Goal: Task Accomplishment & Management: Manage account settings

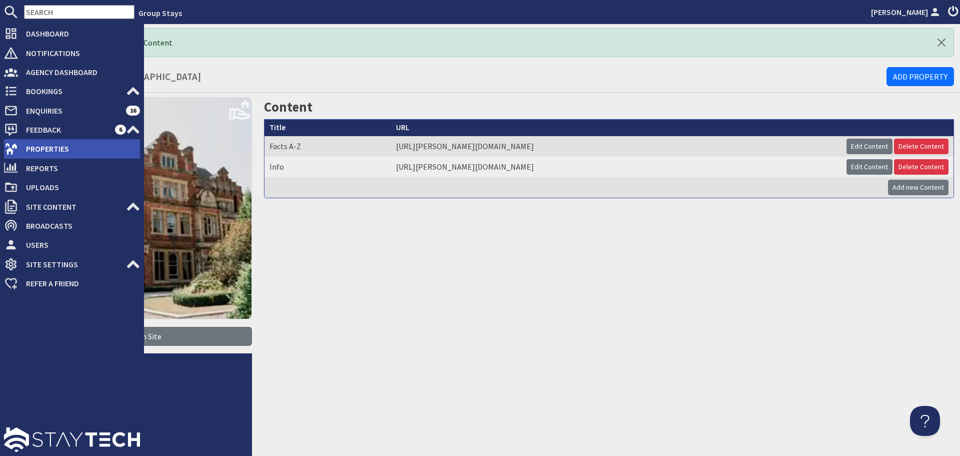
click at [22, 152] on span "Properties" at bounding box center [79, 149] width 122 height 16
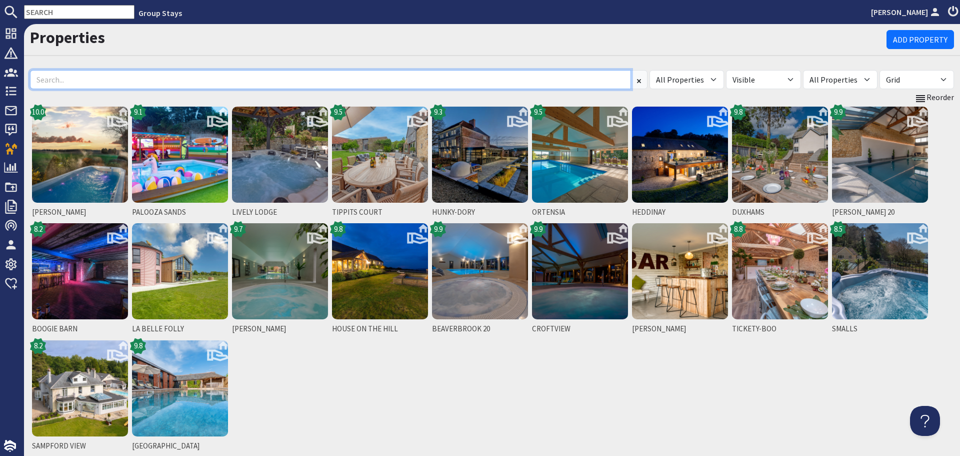
click at [181, 78] on input at bounding box center [330, 79] width 601 height 19
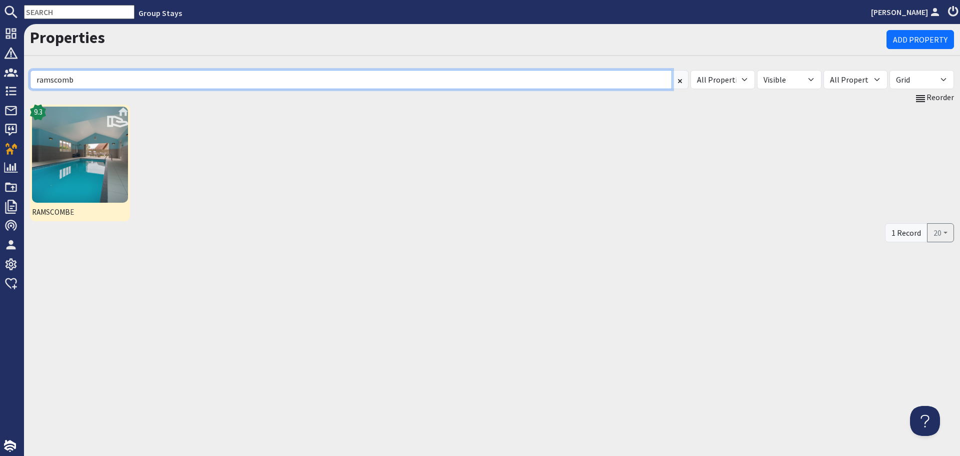
type input "ramscomb"
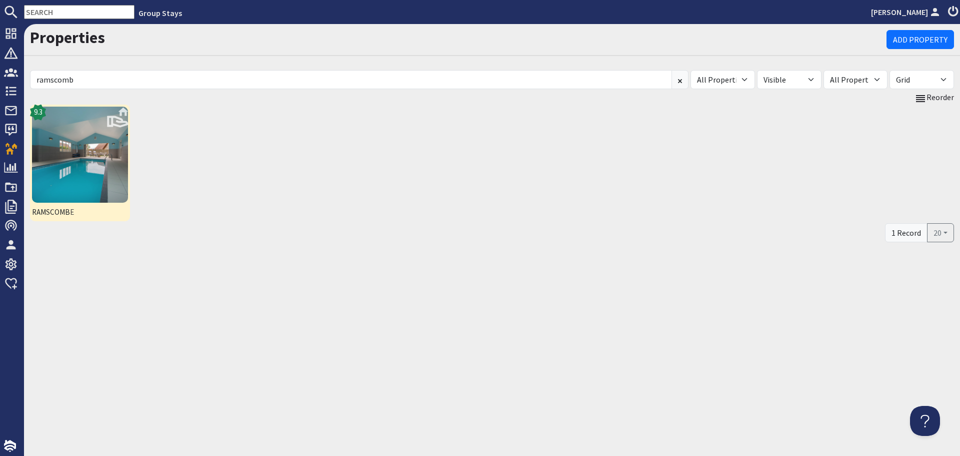
click at [55, 166] on img at bounding box center [80, 155] width 96 height 96
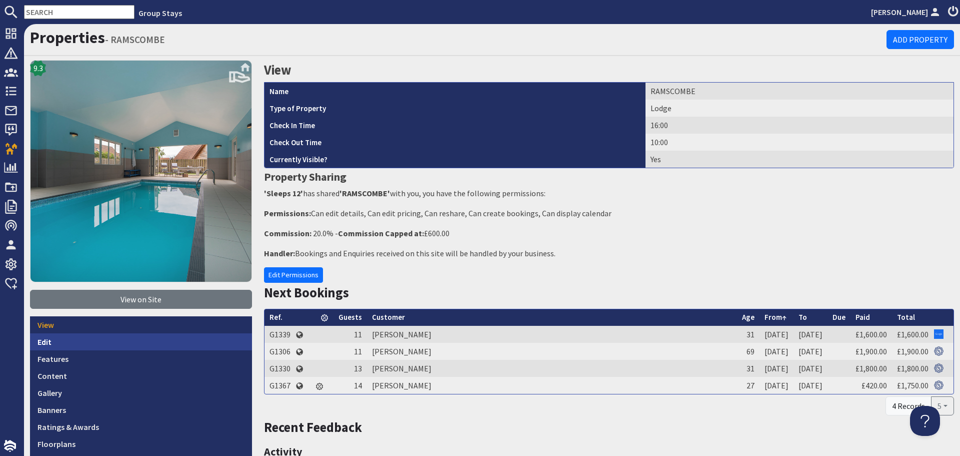
click at [93, 342] on link "Edit" at bounding box center [141, 341] width 222 height 17
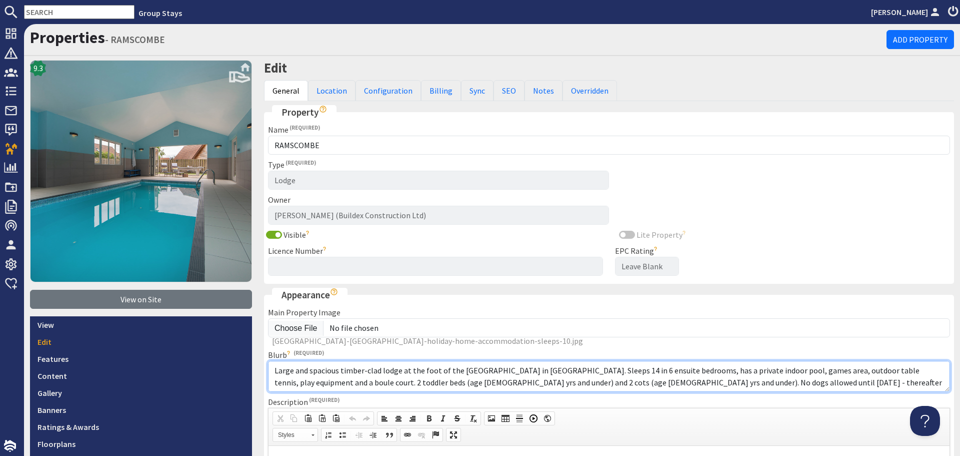
drag, startPoint x: 712, startPoint y: 381, endPoint x: 473, endPoint y: 379, distance: 239.0
click at [473, 379] on textarea "Large and spacious timber-clad lodge at the foot of the [GEOGRAPHIC_DATA] in [G…" at bounding box center [609, 376] width 682 height 31
click at [612, 385] on textarea "Large and spacious timber-clad lodge at the foot of the [GEOGRAPHIC_DATA] in [G…" at bounding box center [609, 376] width 682 height 31
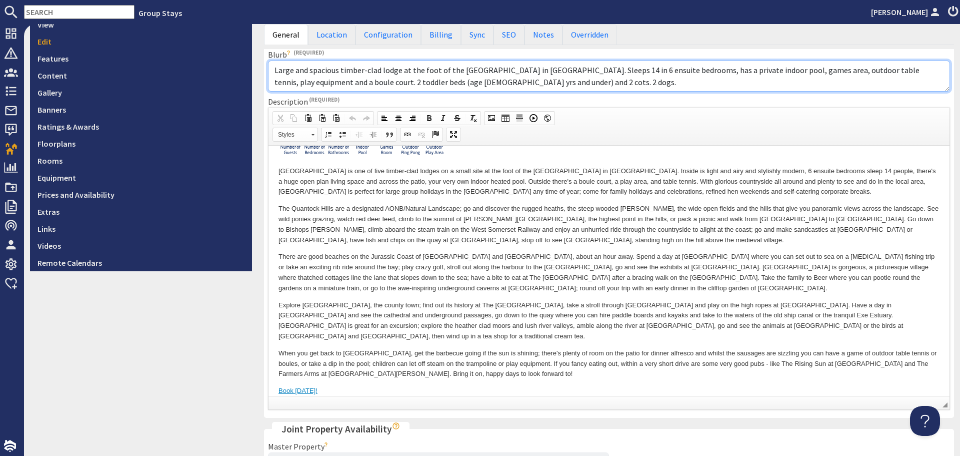
scroll to position [413, 0]
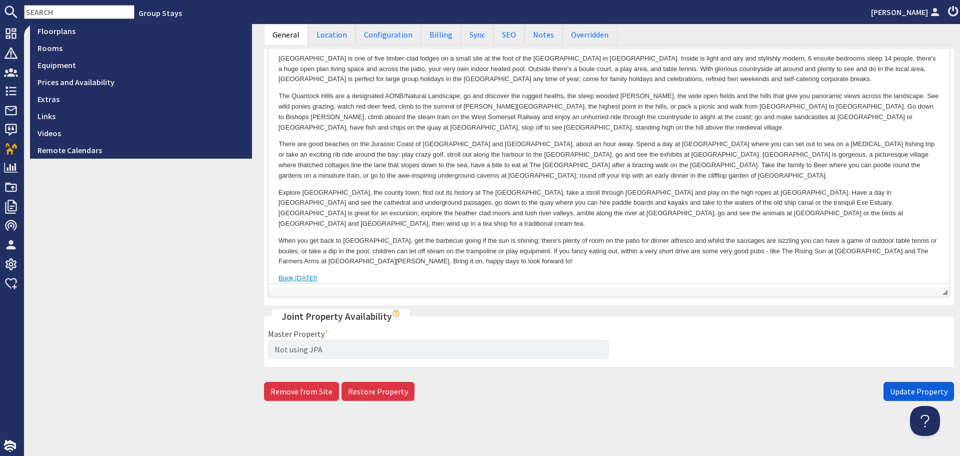
type textarea "Large and spacious timber-clad lodge at the foot of the [GEOGRAPHIC_DATA] in [G…"
click at [899, 386] on span "Update Property" at bounding box center [919, 391] width 58 height 10
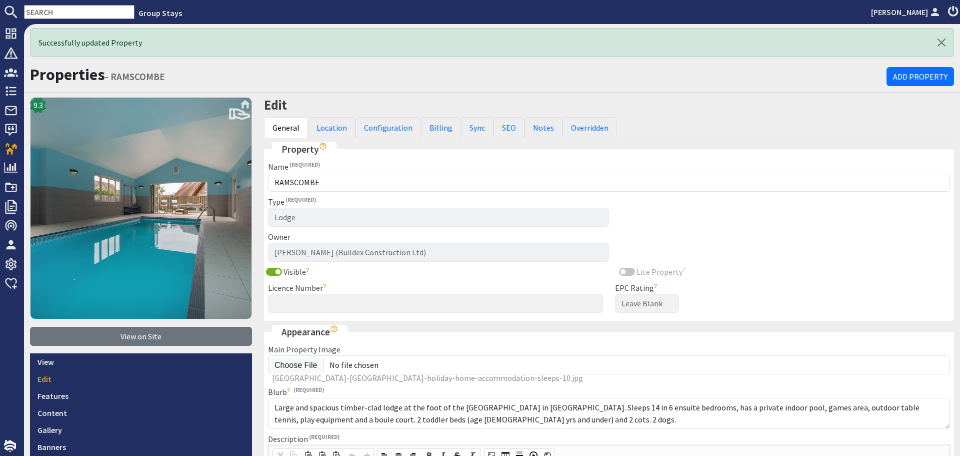
scroll to position [0, 0]
click at [393, 131] on link "Configuration" at bounding box center [389, 127] width 66 height 21
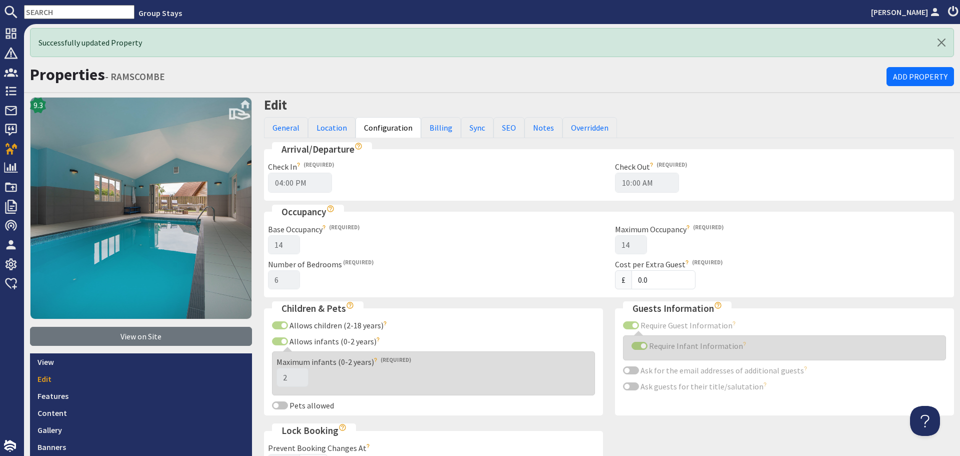
click at [284, 351] on div "Maximum infants (0-2 years) 2 Infants are not counted toward the maximum occupa…" at bounding box center [433, 373] width 323 height 44
click at [526, 126] on link "Notes" at bounding box center [544, 127] width 38 height 21
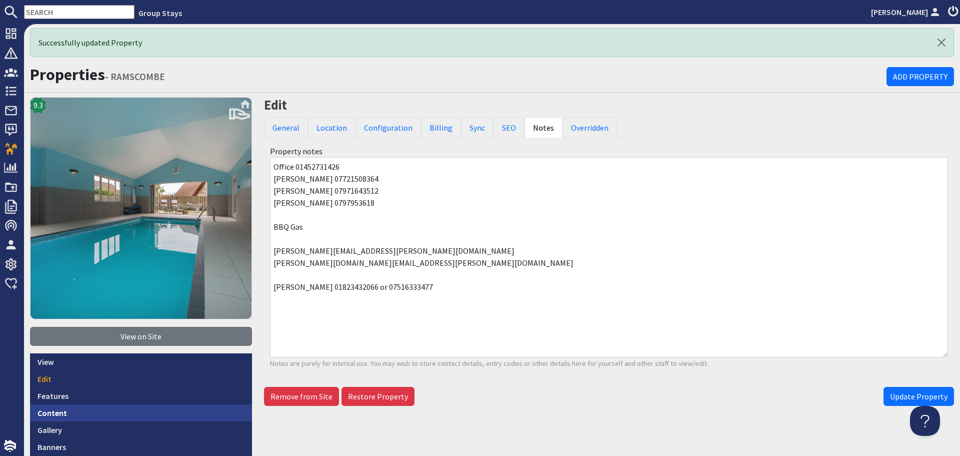
click at [172, 407] on link "Content" at bounding box center [141, 412] width 222 height 17
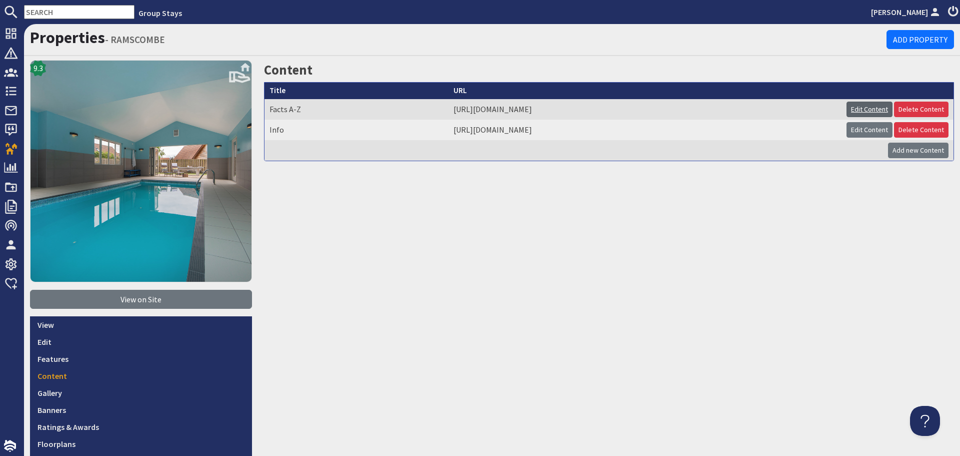
click at [850, 109] on link "Edit Content" at bounding box center [870, 110] width 46 height 16
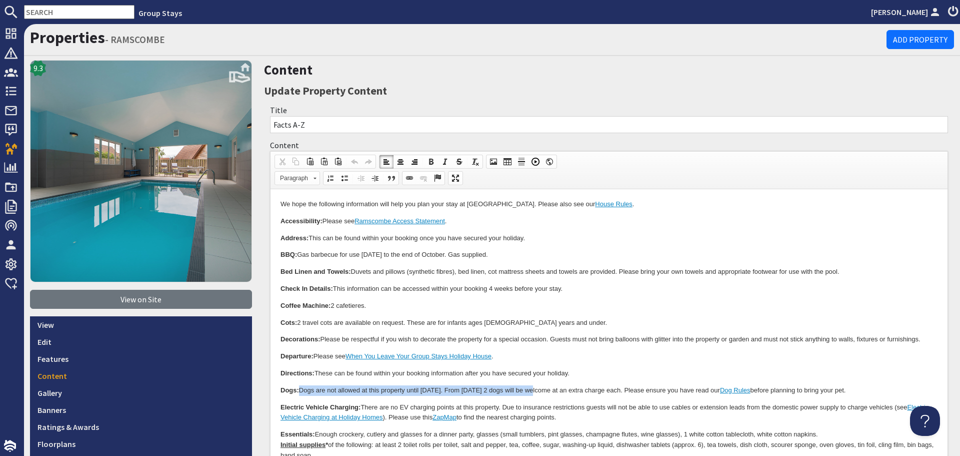
drag, startPoint x: 540, startPoint y: 388, endPoint x: 299, endPoint y: 388, distance: 240.5
click at [299, 388] on p "Dogs: Dogs are not allowed at this property until [DATE]. From [DATE] 2 dogs wi…" at bounding box center [609, 390] width 657 height 11
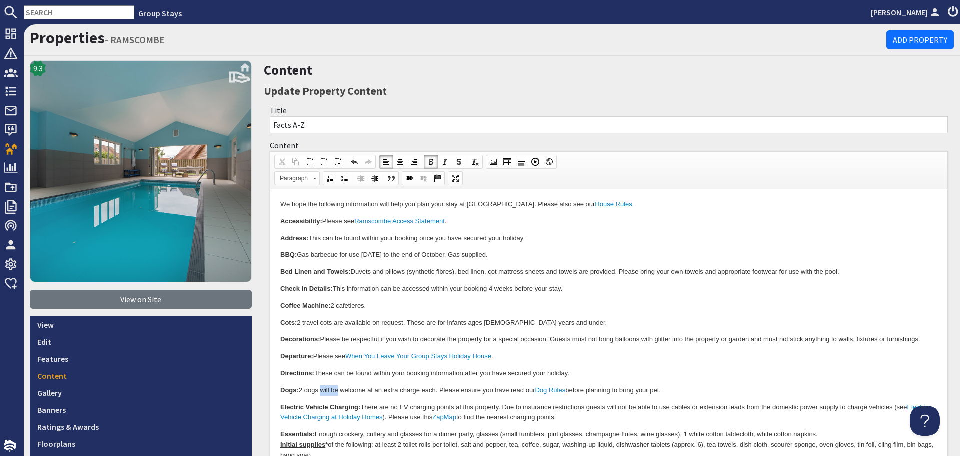
drag, startPoint x: 341, startPoint y: 391, endPoint x: 323, endPoint y: 391, distance: 17.5
click at [323, 391] on p "Dogs: 2 dogs will be welcome at an extra charge each. Please ensure you have re…" at bounding box center [609, 390] width 657 height 11
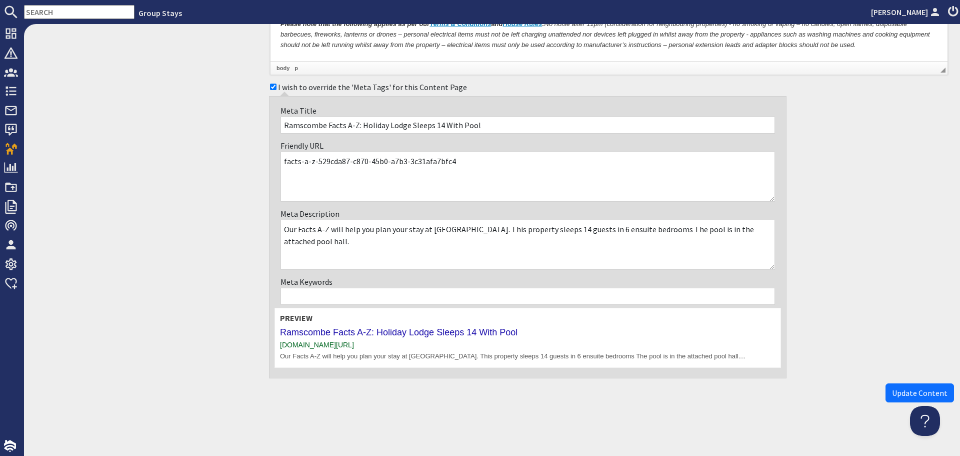
scroll to position [755, 0]
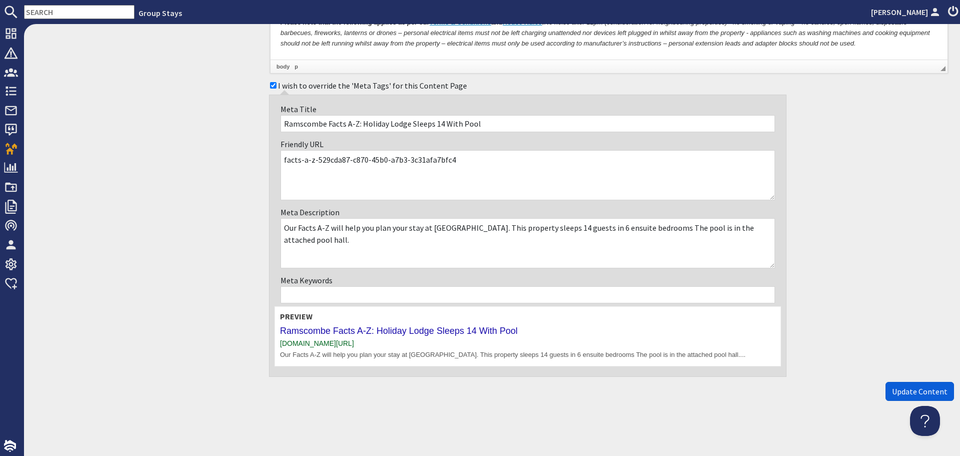
click at [886, 383] on button "Update Content" at bounding box center [920, 391] width 69 height 19
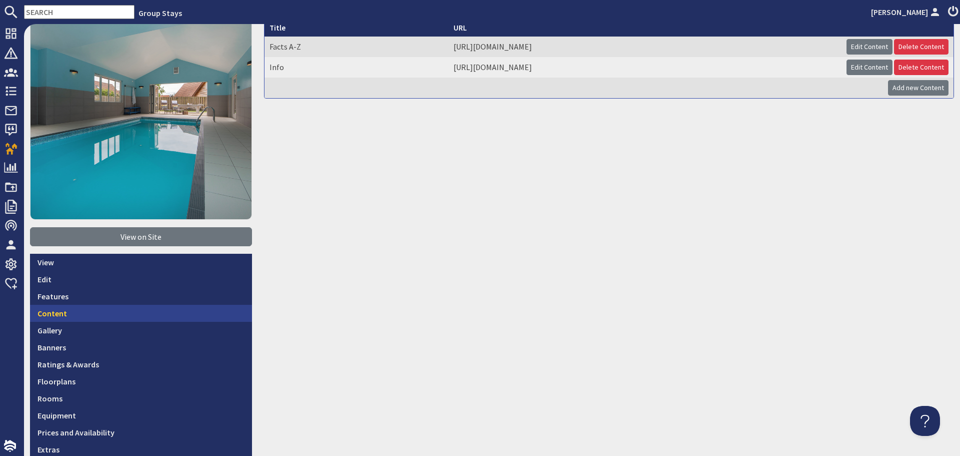
scroll to position [100, 0]
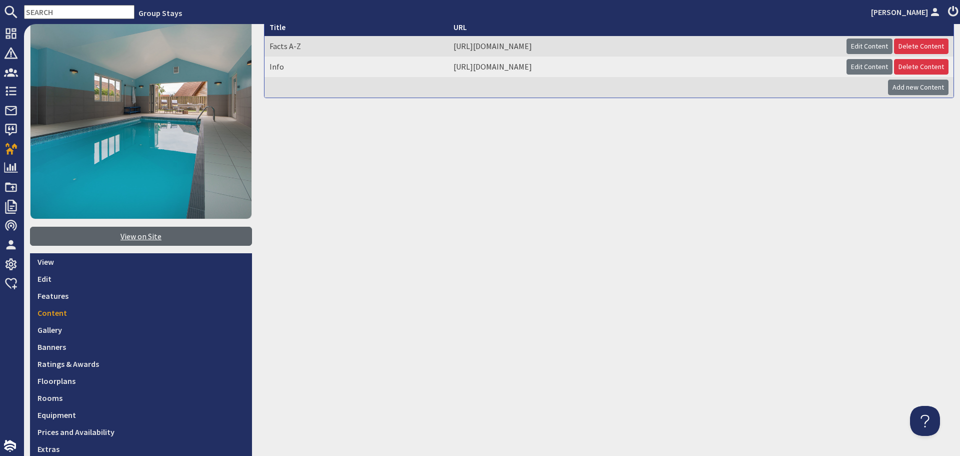
click at [123, 235] on link "View on Site" at bounding box center [141, 236] width 222 height 19
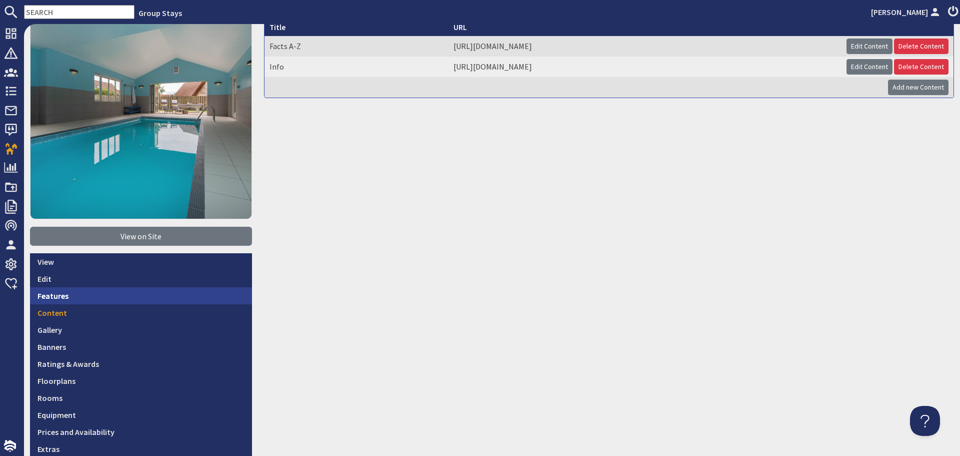
click at [117, 295] on link "Features" at bounding box center [141, 295] width 222 height 17
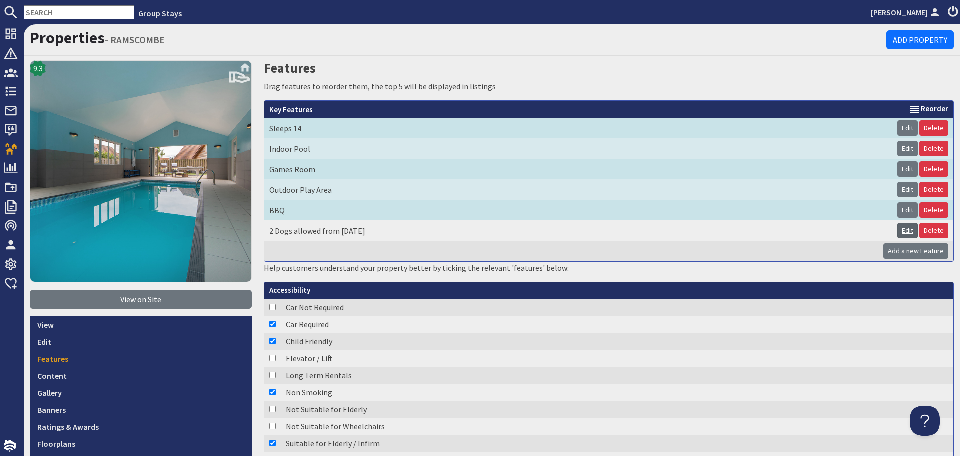
click at [901, 231] on link "Edit" at bounding box center [908, 231] width 21 height 16
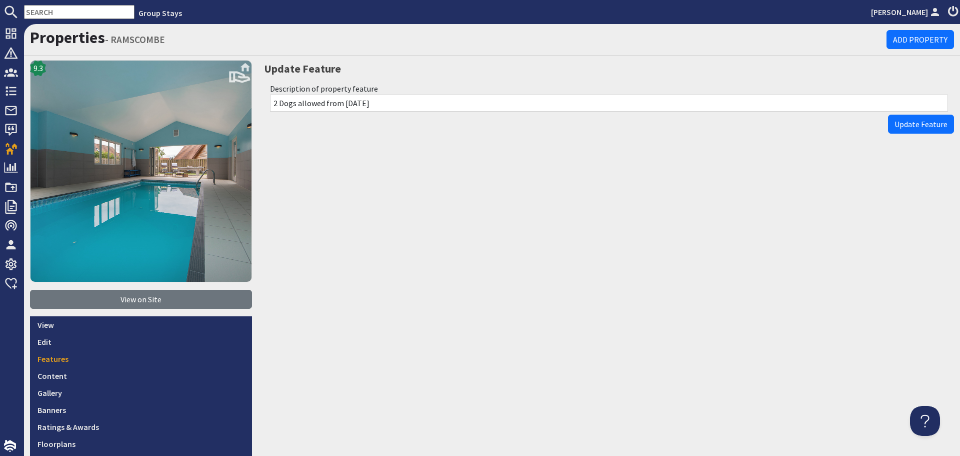
drag, startPoint x: 383, startPoint y: 110, endPoint x: 297, endPoint y: 109, distance: 85.5
click at [297, 109] on input "2 Dogs allowed from [DATE]" at bounding box center [609, 103] width 678 height 17
type input "2 Dogs"
click at [900, 128] on span "Update Feature" at bounding box center [921, 124] width 53 height 10
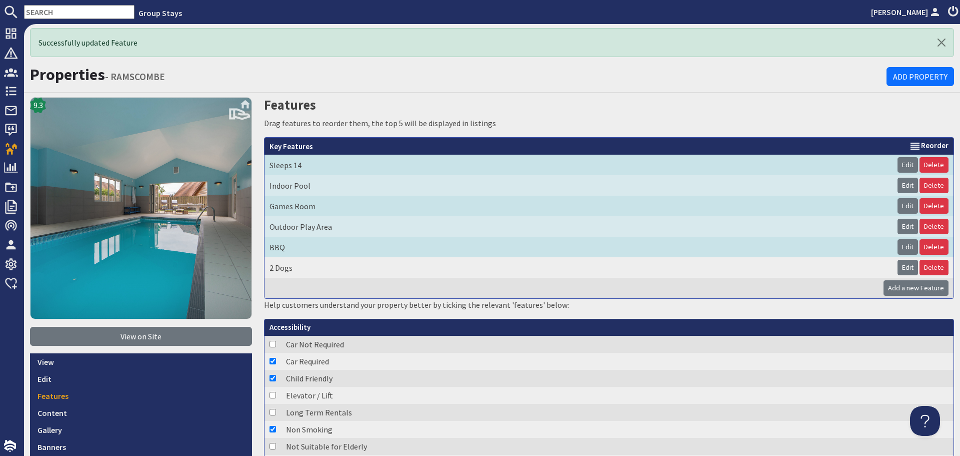
click at [948, 13] on icon at bounding box center [953, 12] width 14 height 12
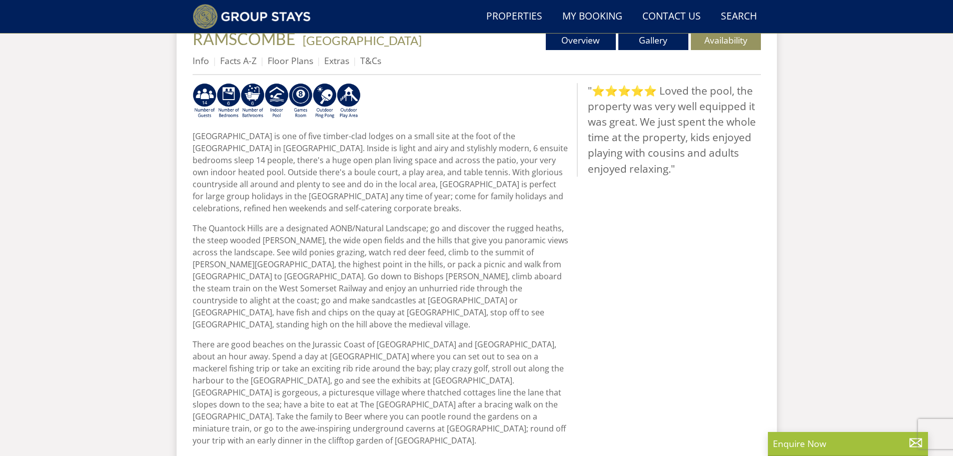
scroll to position [326, 0]
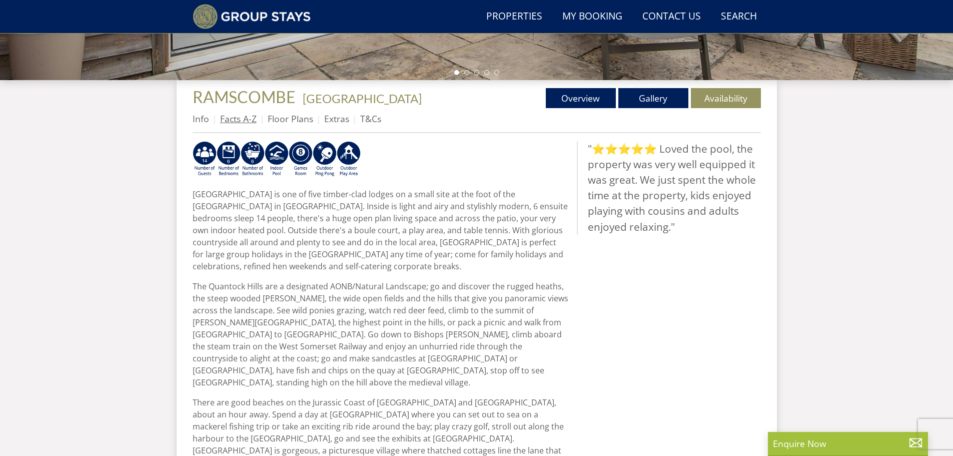
click at [231, 122] on link "Facts A-Z" at bounding box center [238, 119] width 37 height 12
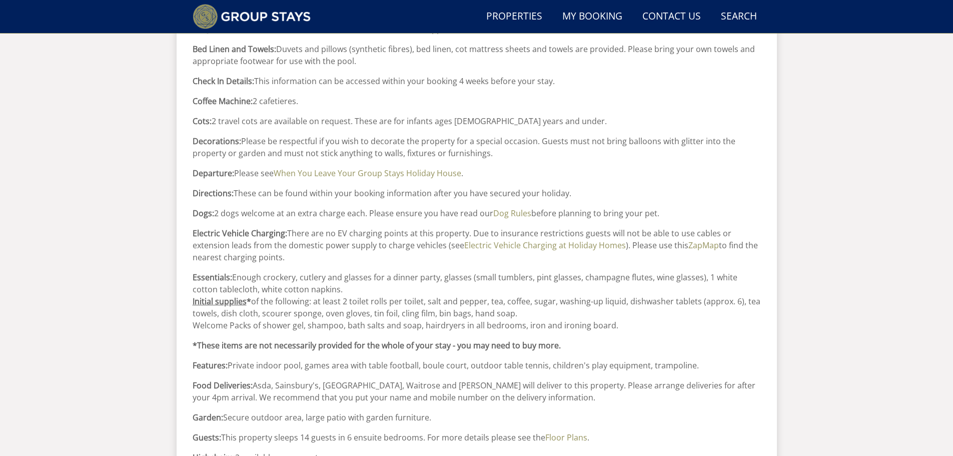
scroll to position [539, 0]
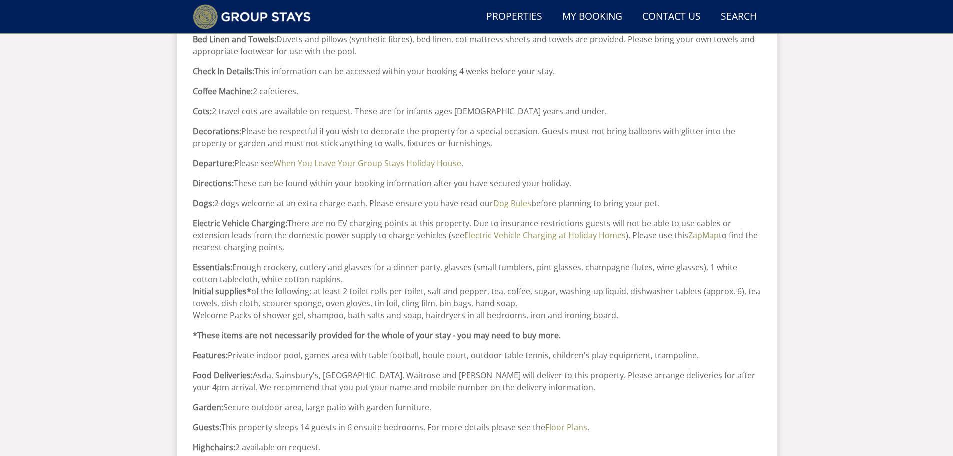
click at [517, 205] on link "Dog Rules" at bounding box center [512, 203] width 38 height 11
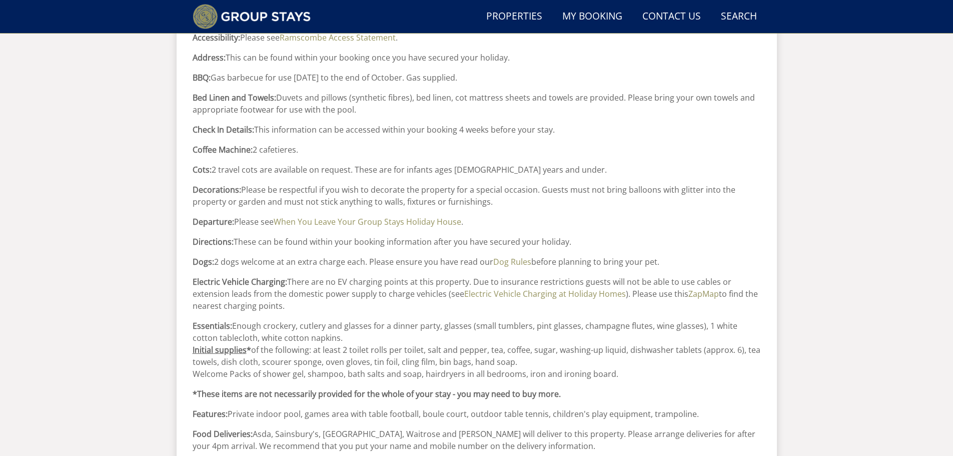
scroll to position [339, 0]
